Goal: Task Accomplishment & Management: Manage account settings

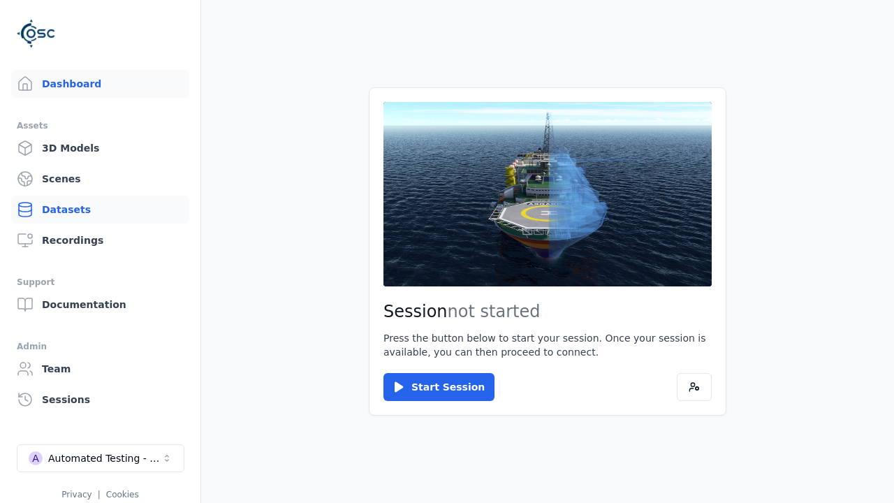
click at [100, 209] on link "Datasets" at bounding box center [100, 209] width 178 height 28
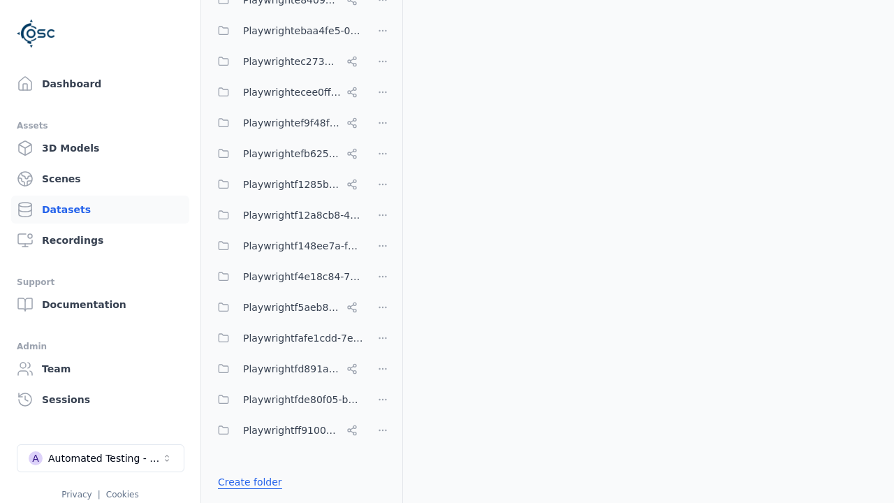
click at [245, 482] on link "Create folder" at bounding box center [250, 482] width 64 height 14
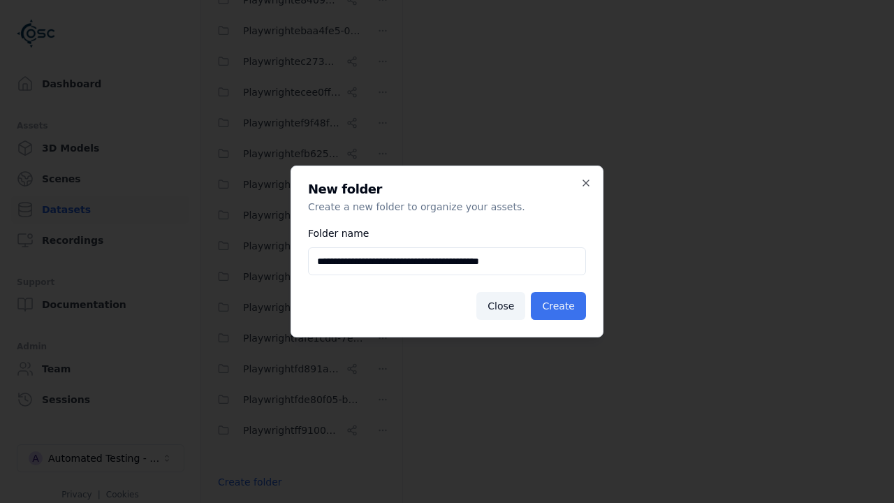
type input "**********"
click at [561, 306] on button "Create" at bounding box center [558, 306] width 55 height 28
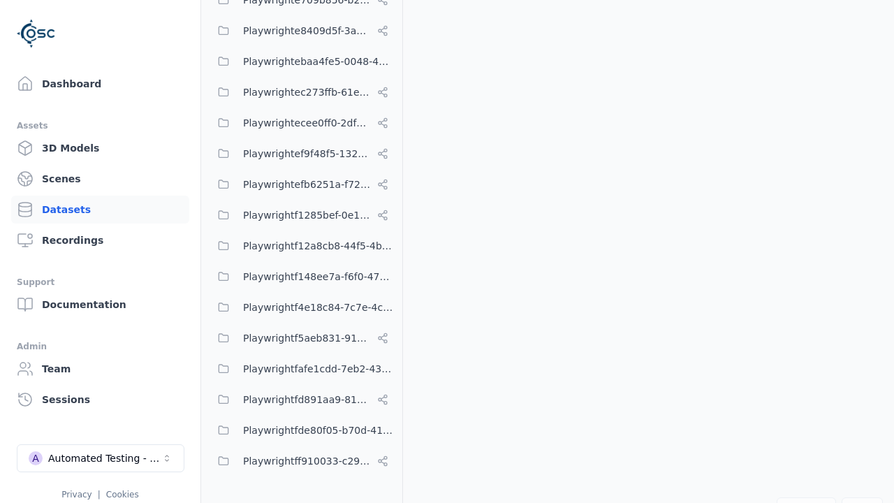
scroll to position [8080, 0]
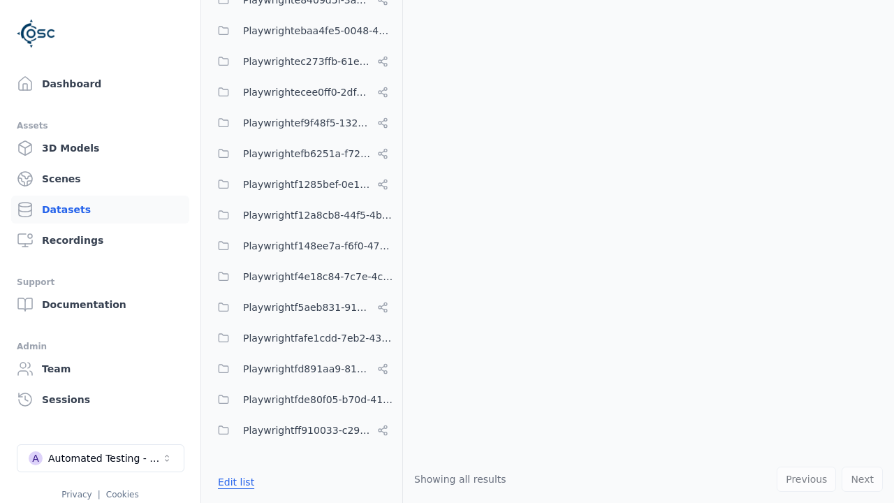
click at [233, 482] on button "Edit list" at bounding box center [235, 481] width 53 height 25
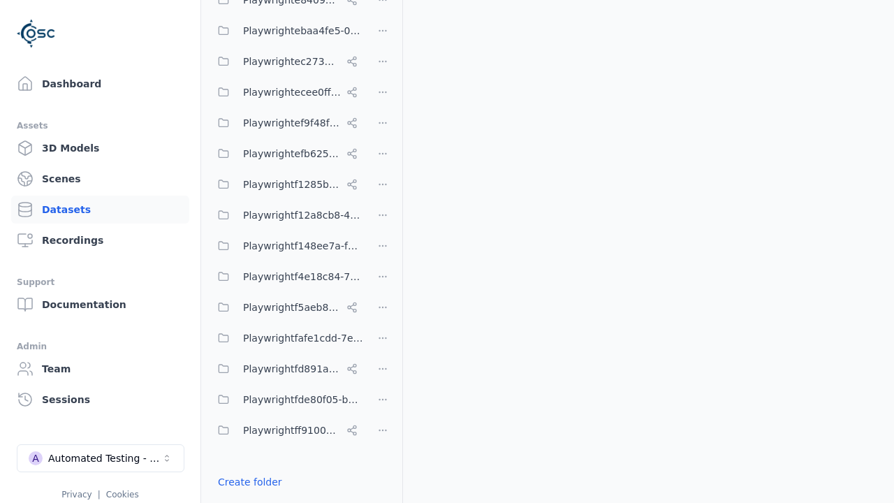
click at [383, 251] on html "Support Dashboard Assets 3D Models Scenes Datasets Recordings Support Documenta…" at bounding box center [447, 251] width 894 height 503
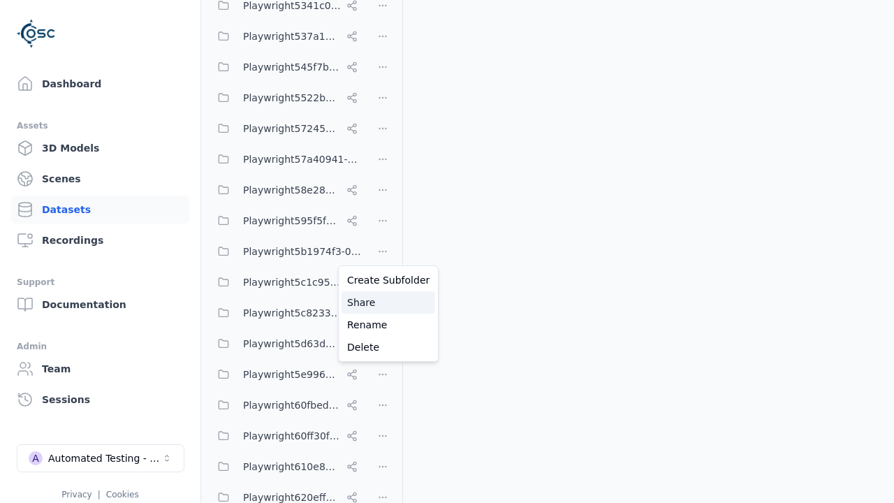
click at [383, 302] on div "Share" at bounding box center [388, 302] width 94 height 22
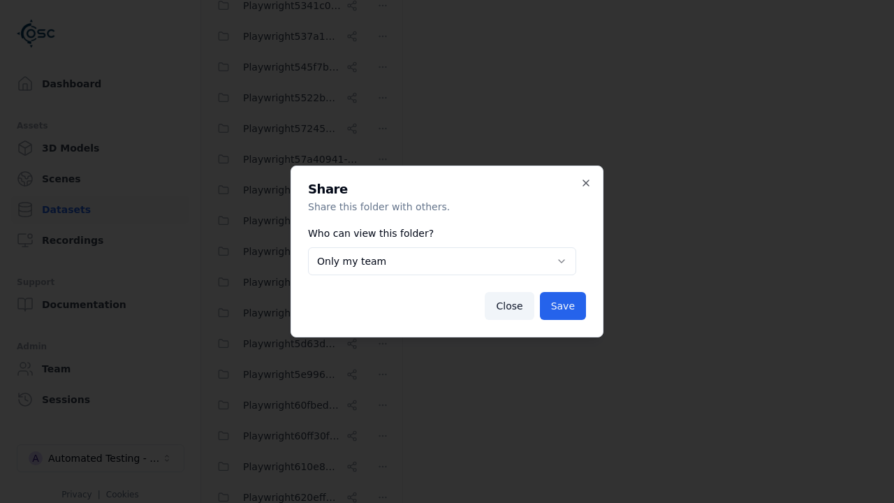
click at [442, 261] on body "Support Dashboard Assets 3D Models Scenes Datasets Recordings Support Documenta…" at bounding box center [447, 251] width 894 height 503
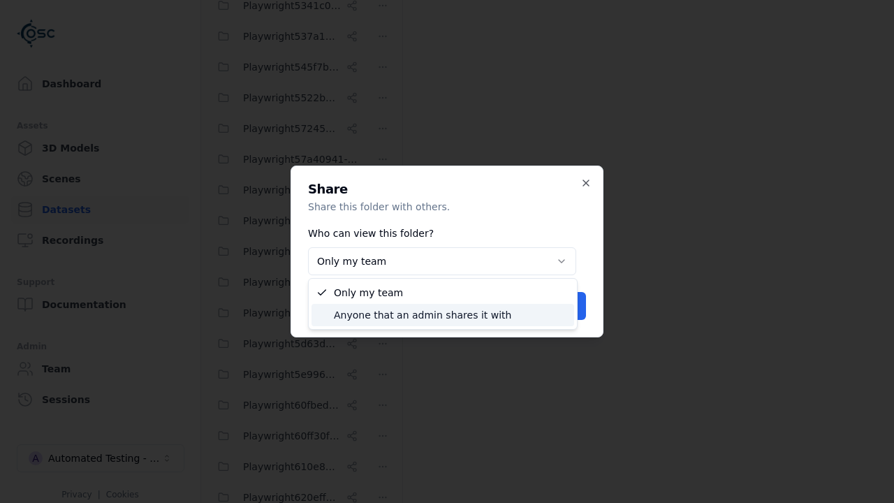
select select "****"
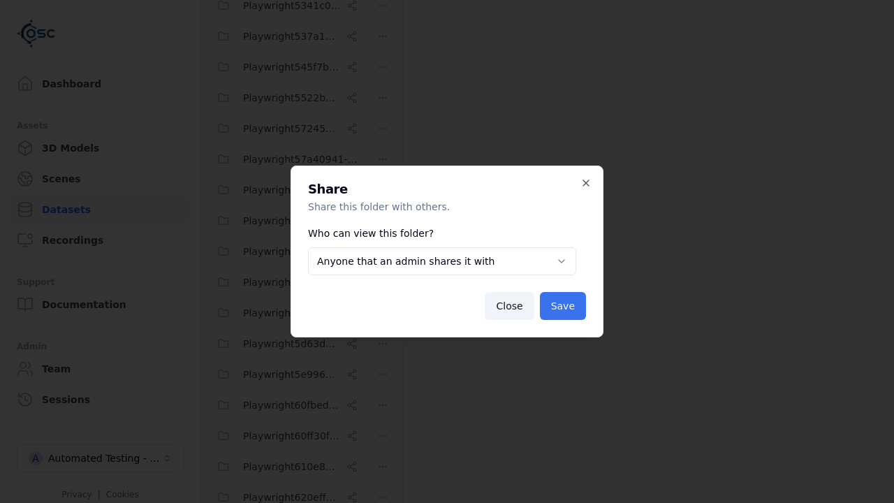
click at [565, 306] on button "Save" at bounding box center [563, 306] width 46 height 28
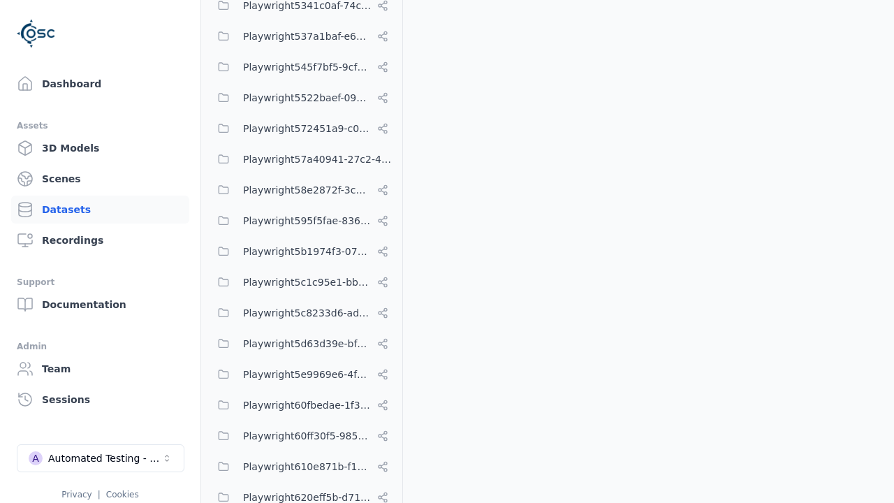
scroll to position [8080, 0]
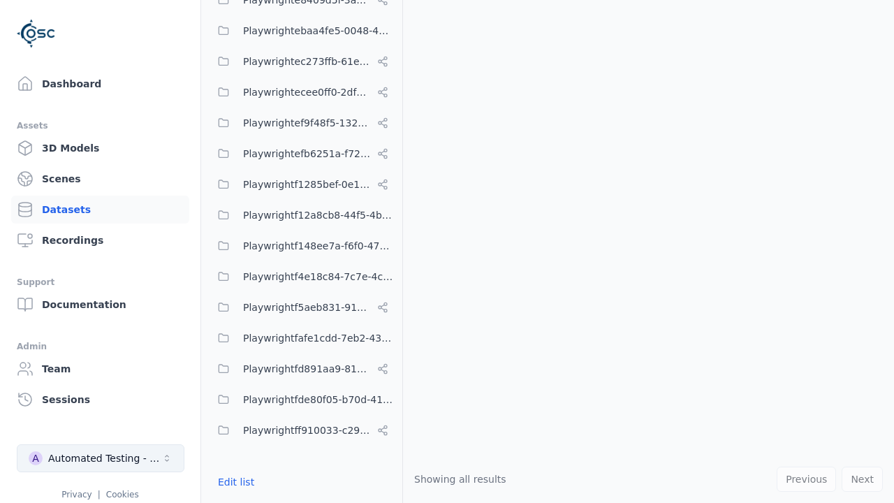
click at [101, 458] on div "Automated Testing - Playwright" at bounding box center [104, 458] width 113 height 14
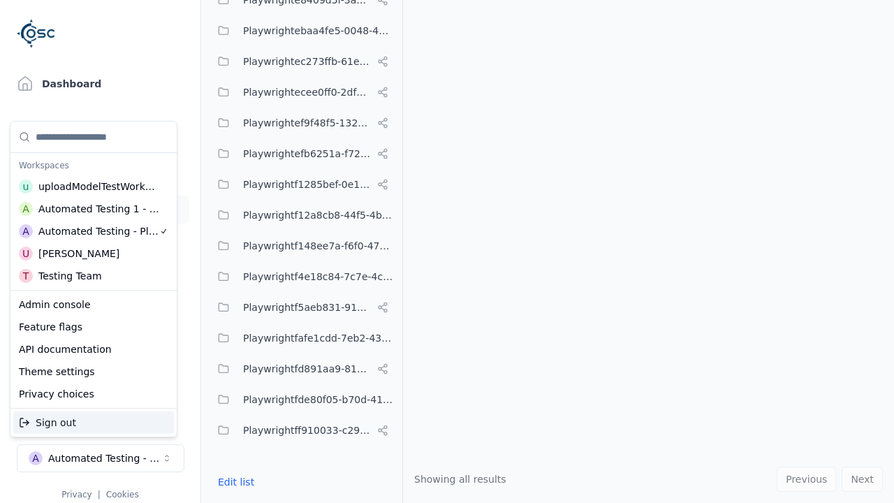
click at [94, 209] on div "Automated Testing 1 - Playwright" at bounding box center [98, 209] width 121 height 14
click at [447, 251] on html "Support Dashboard Assets 3D Models Scenes Datasets Recordings Support Documenta…" at bounding box center [447, 251] width 894 height 503
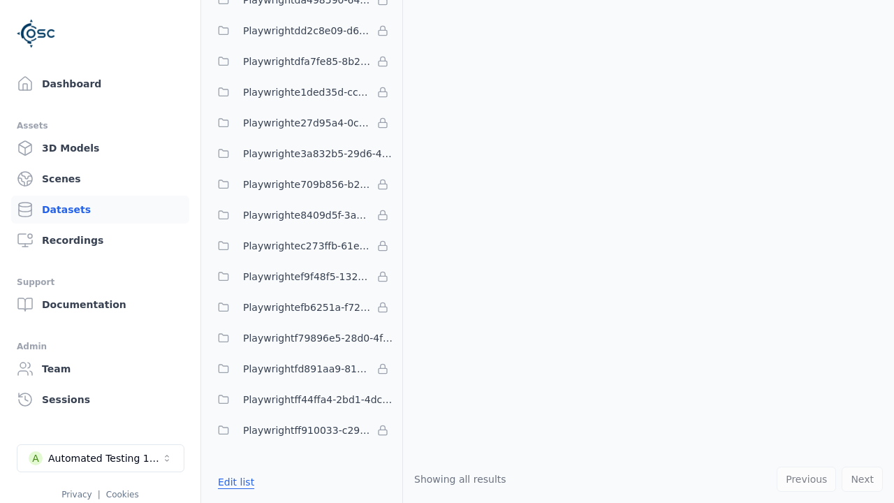
scroll to position [4086, 0]
click at [233, 482] on button "Edit list" at bounding box center [235, 481] width 53 height 25
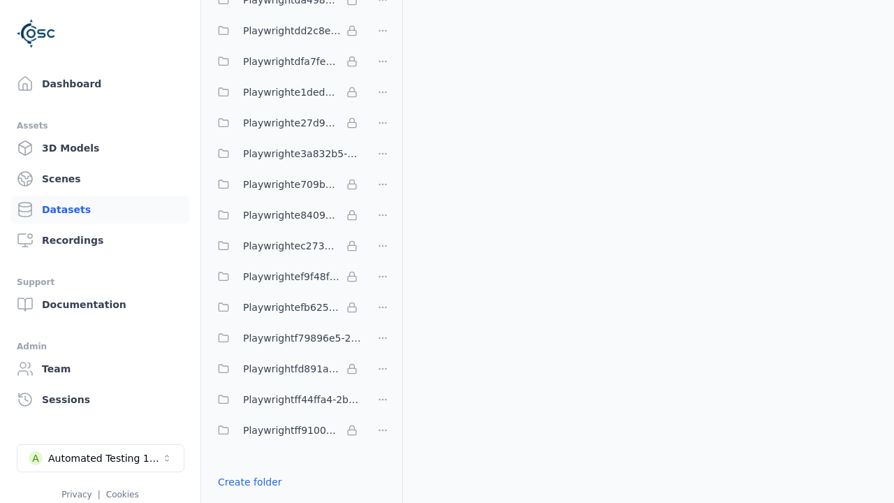
click at [279, 500] on link "Import shared folder (legacy)" at bounding box center [289, 507] width 143 height 14
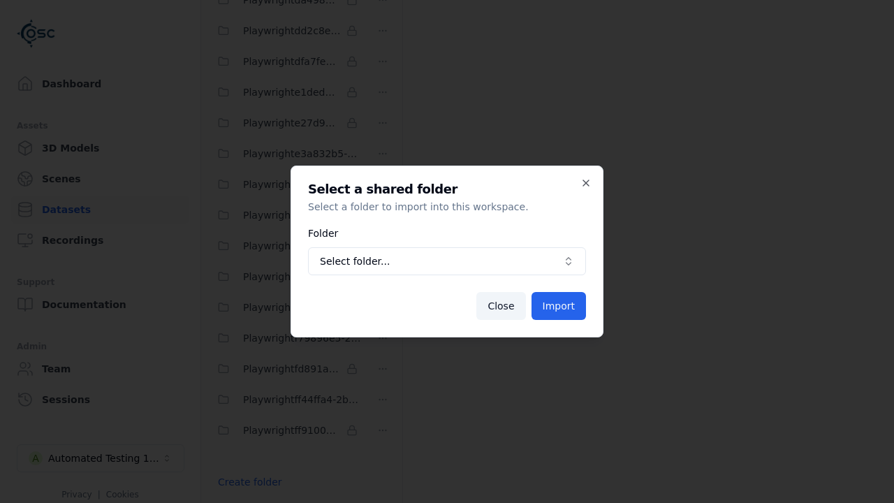
scroll to position [4137, 0]
click at [447, 261] on span "Select folder..." at bounding box center [438, 261] width 237 height 14
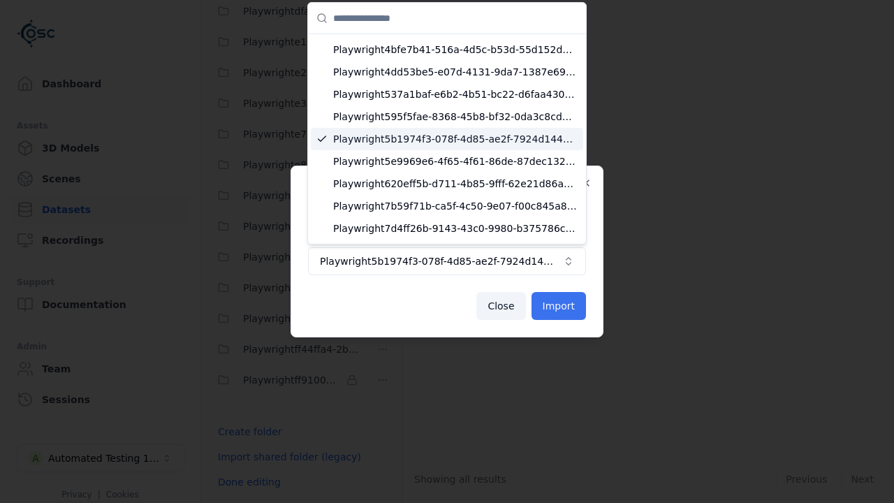
click at [560, 306] on button "Import" at bounding box center [558, 306] width 54 height 28
